Goal: Navigation & Orientation: Find specific page/section

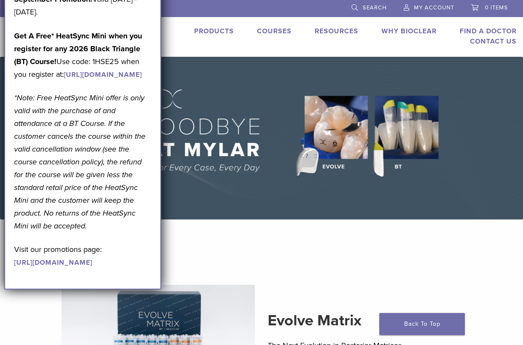
click at [343, 194] on img at bounding box center [261, 138] width 523 height 163
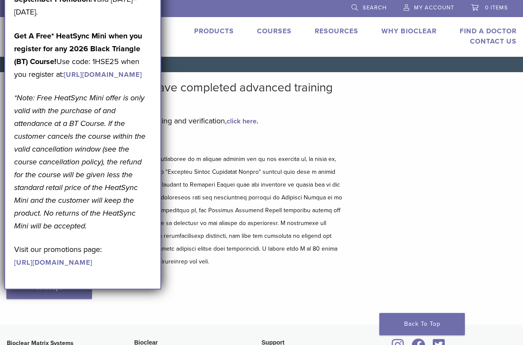
click at [435, 130] on div "Bioclear Certified Providers have completed advanced training on the Bioclear M…" at bounding box center [261, 198] width 523 height 253
click at [389, 199] on div "Bioclear Certified Providers have completed advanced training on the Bioclear M…" at bounding box center [261, 198] width 523 height 253
click at [391, 188] on div "Bioclear Certified Providers have completed advanced training on the Bioclear M…" at bounding box center [261, 198] width 523 height 253
click at [425, 169] on div "Bioclear Certified Providers have completed advanced training on the Bioclear M…" at bounding box center [261, 198] width 523 height 253
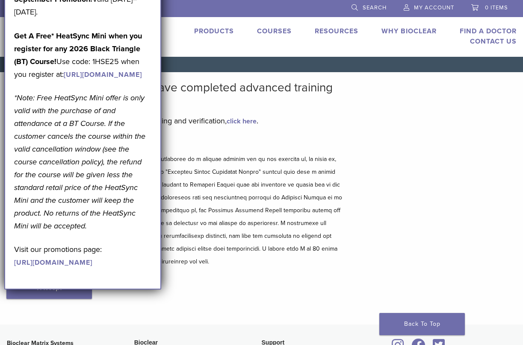
click at [492, 32] on link "Find A Doctor" at bounding box center [487, 31] width 57 height 9
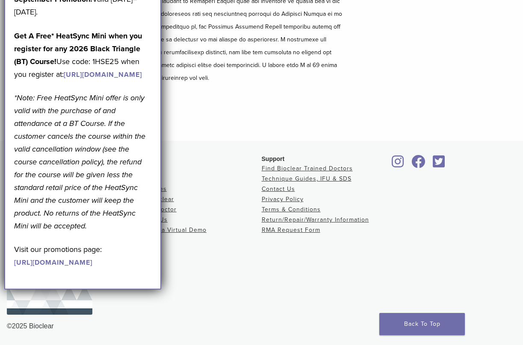
click at [139, 269] on p "Visit our promotions page: https://pages.bioclearmatrix.com/Bioclear-Product-Pr…" at bounding box center [82, 256] width 137 height 26
click at [194, 292] on div "Bioclear Products Courses Resources Why Bioclear Find A Doctor Contact Us Reque…" at bounding box center [197, 238] width 127 height 167
click at [187, 288] on div "Bioclear Products Courses Resources Why Bioclear Find A Doctor Contact Us Reque…" at bounding box center [197, 238] width 127 height 167
click at [188, 288] on div "Bioclear Products Courses Resources Why Bioclear Find A Doctor Contact Us Reque…" at bounding box center [197, 238] width 127 height 167
click at [209, 162] on div "Bioclear Products Courses Resources Why Bioclear Find A Doctor Contact Us Reque…" at bounding box center [197, 200] width 127 height 91
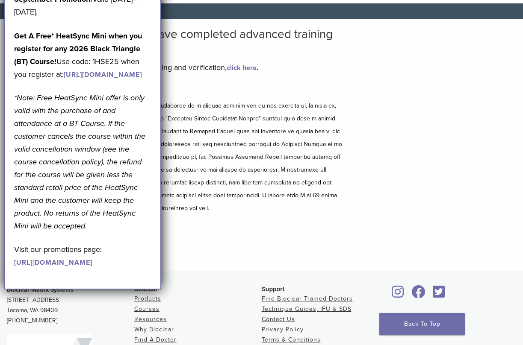
scroll to position [10, 0]
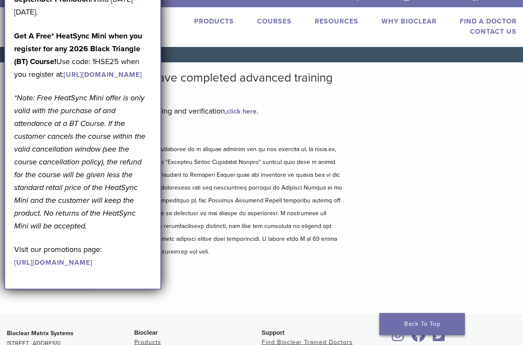
click at [434, 323] on link "Back To Top" at bounding box center [421, 324] width 85 height 22
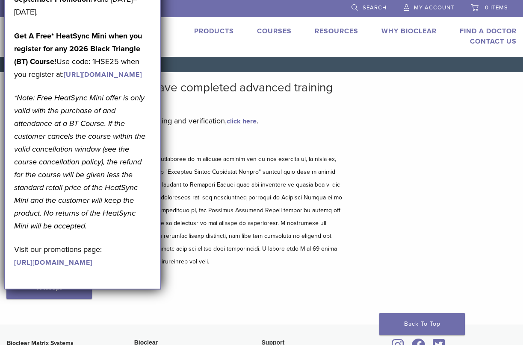
click at [390, 138] on div "Bioclear Certified Providers have completed advanced training on the Bioclear M…" at bounding box center [261, 198] width 523 height 253
drag, startPoint x: 140, startPoint y: 21, endPoint x: 151, endPoint y: 58, distance: 38.4
click at [151, 58] on div "September Promotion! Valid [DATE]–[DATE]. Get A Free* HeatSync Mini when you re…" at bounding box center [82, 131] width 137 height 276
click at [330, 149] on h5 "Disclaimer and Release of Liability" at bounding box center [173, 143] width 335 height 10
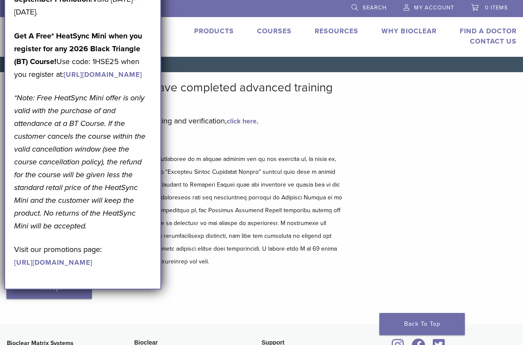
drag, startPoint x: 333, startPoint y: 146, endPoint x: 336, endPoint y: 126, distance: 19.5
click at [335, 143] on h5 "Disclaimer and Release of Liability" at bounding box center [173, 143] width 335 height 10
click at [200, 290] on div "Disclaimer and Release of Liability I Accept" at bounding box center [173, 227] width 335 height 178
drag, startPoint x: 10, startPoint y: 124, endPoint x: 396, endPoint y: 121, distance: 385.9
click at [397, 121] on body "ZA 1.855.712.5327 Search My Account 0 items Cart No products in the cart. Back …" at bounding box center [261, 264] width 523 height 529
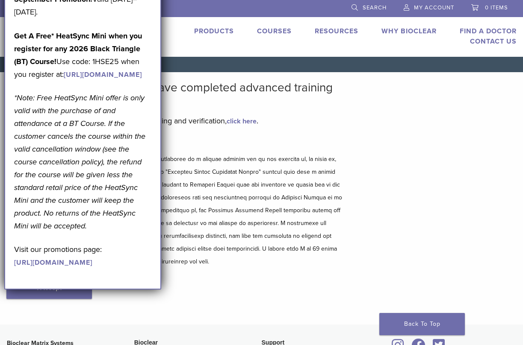
click at [389, 163] on div "Bioclear Certified Providers have completed advanced training on the Bioclear M…" at bounding box center [261, 198] width 523 height 253
drag, startPoint x: 201, startPoint y: 324, endPoint x: 212, endPoint y: 299, distance: 26.8
click at [206, 314] on main "Bioclear Certified Providers have completed advanced training on the Bioclear M…" at bounding box center [174, 198] width 348 height 253
click at [366, 192] on div "Bioclear Certified Providers have completed advanced training on the Bioclear M…" at bounding box center [261, 198] width 523 height 253
click at [370, 187] on div "Bioclear Certified Providers have completed advanced training on the Bioclear M…" at bounding box center [261, 198] width 523 height 253
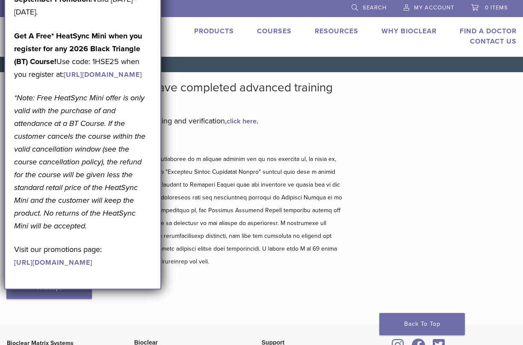
click at [488, 26] on li "Find A Doctor" at bounding box center [487, 31] width 57 height 10
click at [487, 30] on link "Find A Doctor" at bounding box center [487, 31] width 57 height 9
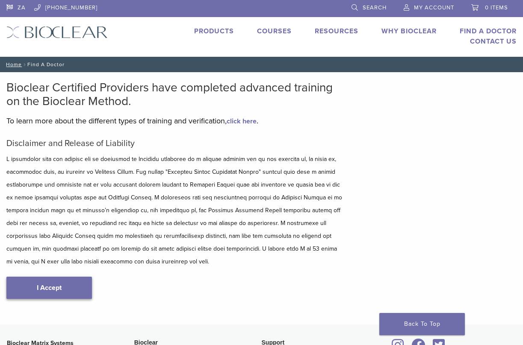
click at [58, 285] on link "I Accept" at bounding box center [48, 288] width 85 height 22
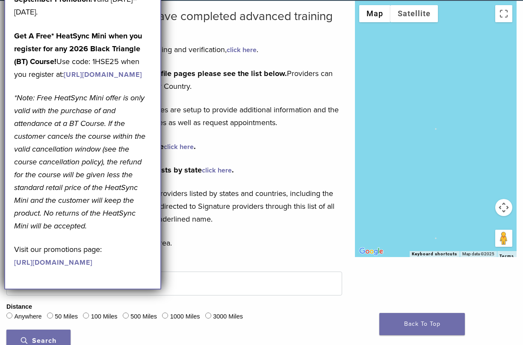
scroll to position [44, 0]
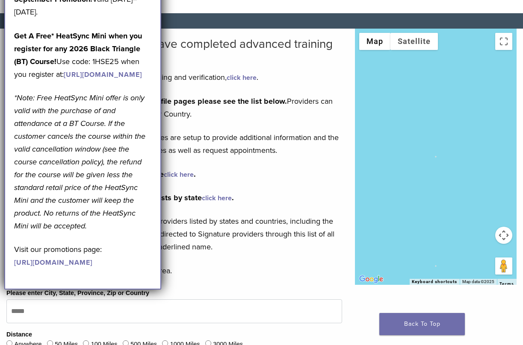
click at [211, 197] on link "click here" at bounding box center [217, 198] width 30 height 9
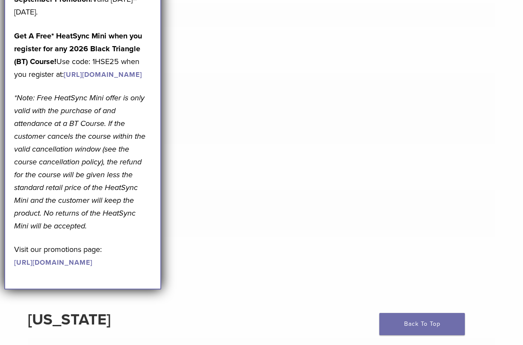
scroll to position [2964, 0]
click at [131, 79] on link "[URL][DOMAIN_NAME]" at bounding box center [103, 75] width 78 height 9
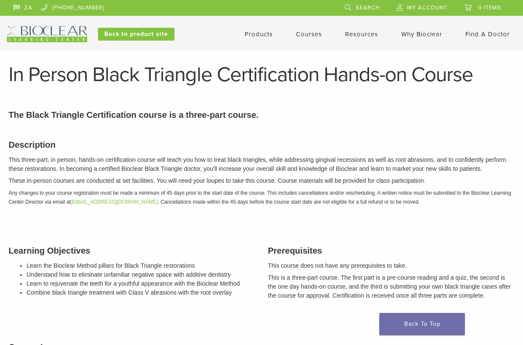
click at [485, 35] on link "Find A Doctor" at bounding box center [487, 34] width 44 height 8
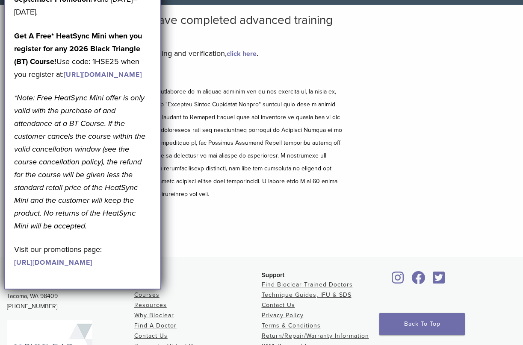
scroll to position [174, 0]
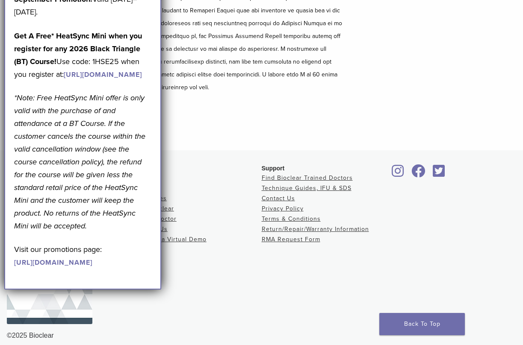
click at [257, 110] on div "Disclaimer and Release of Liability I Accept" at bounding box center [173, 53] width 335 height 178
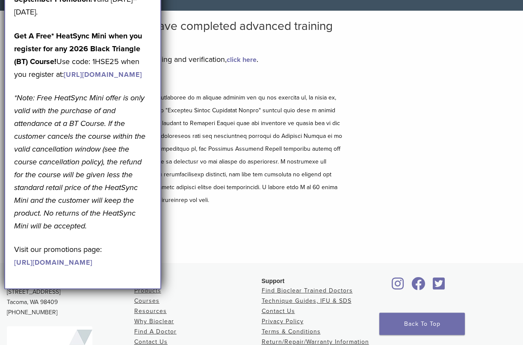
scroll to position [0, 0]
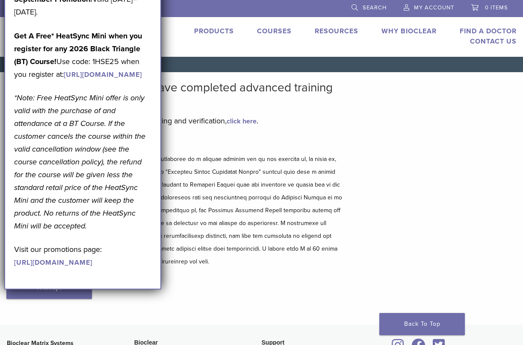
click at [491, 30] on link "Find A Doctor" at bounding box center [487, 31] width 57 height 9
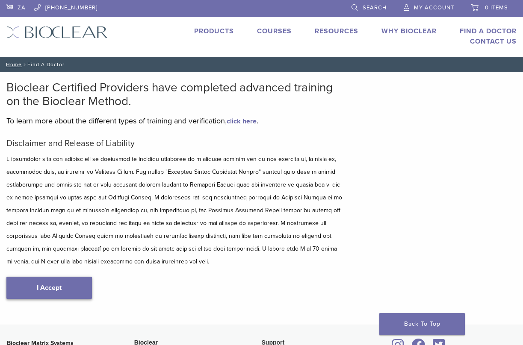
click at [63, 287] on link "I Accept" at bounding box center [48, 288] width 85 height 22
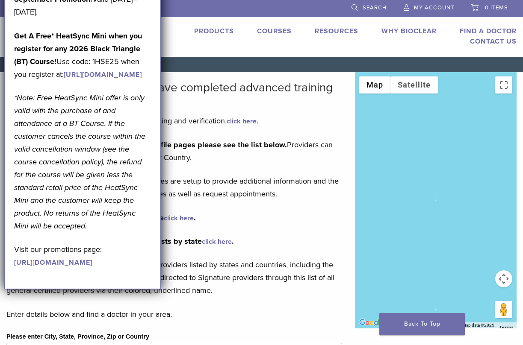
click at [279, 229] on div "To view our Bioclear Signature Members profile pages please see the list below.…" at bounding box center [173, 217] width 335 height 159
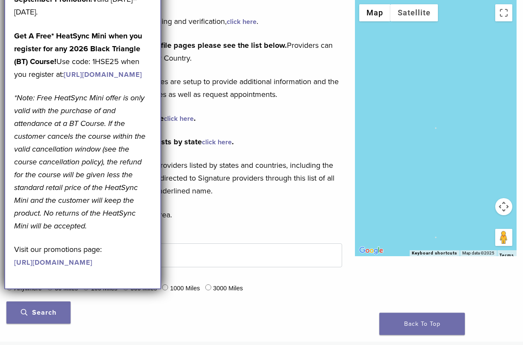
scroll to position [131, 0]
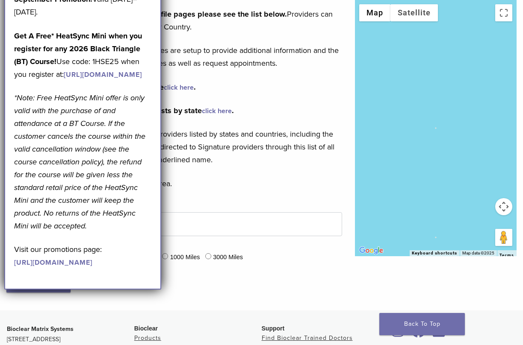
click at [216, 109] on link "click here" at bounding box center [217, 111] width 30 height 9
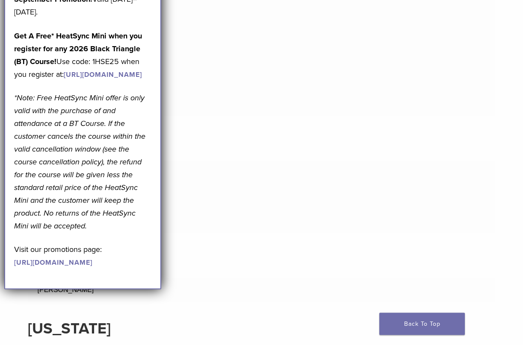
scroll to position [3966, 0]
